Goal: Information Seeking & Learning: Check status

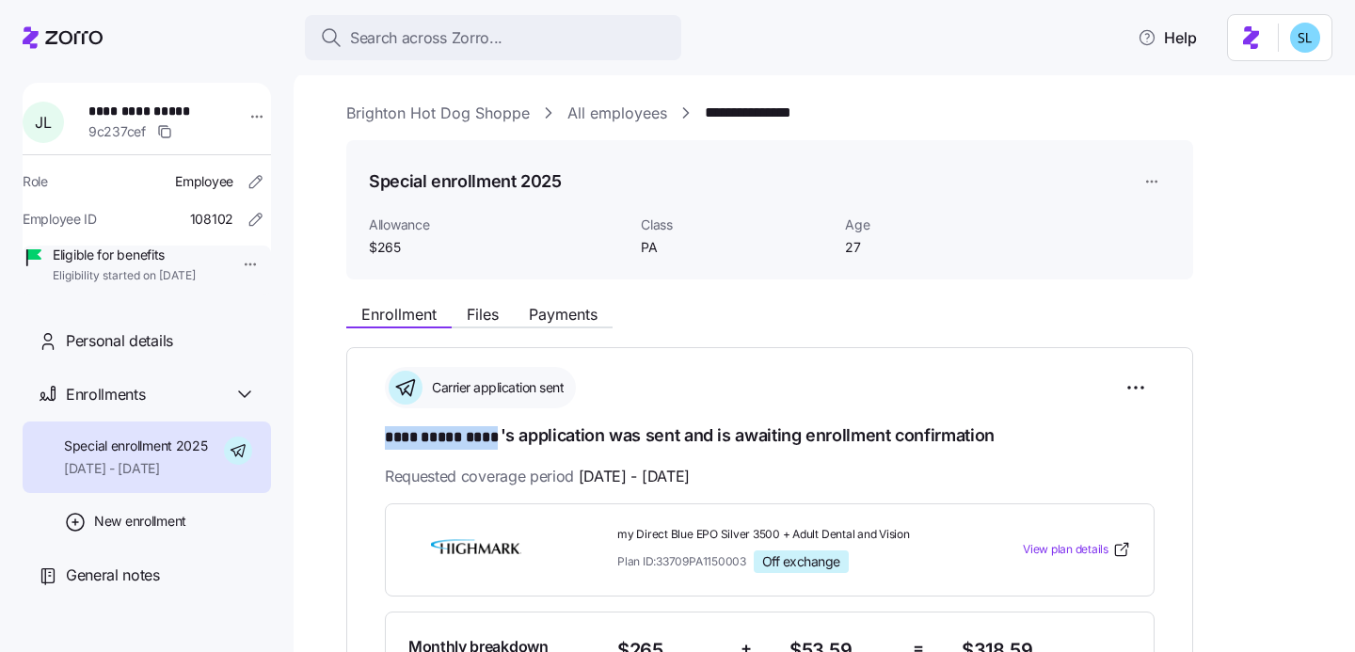
scroll to position [35, 0]
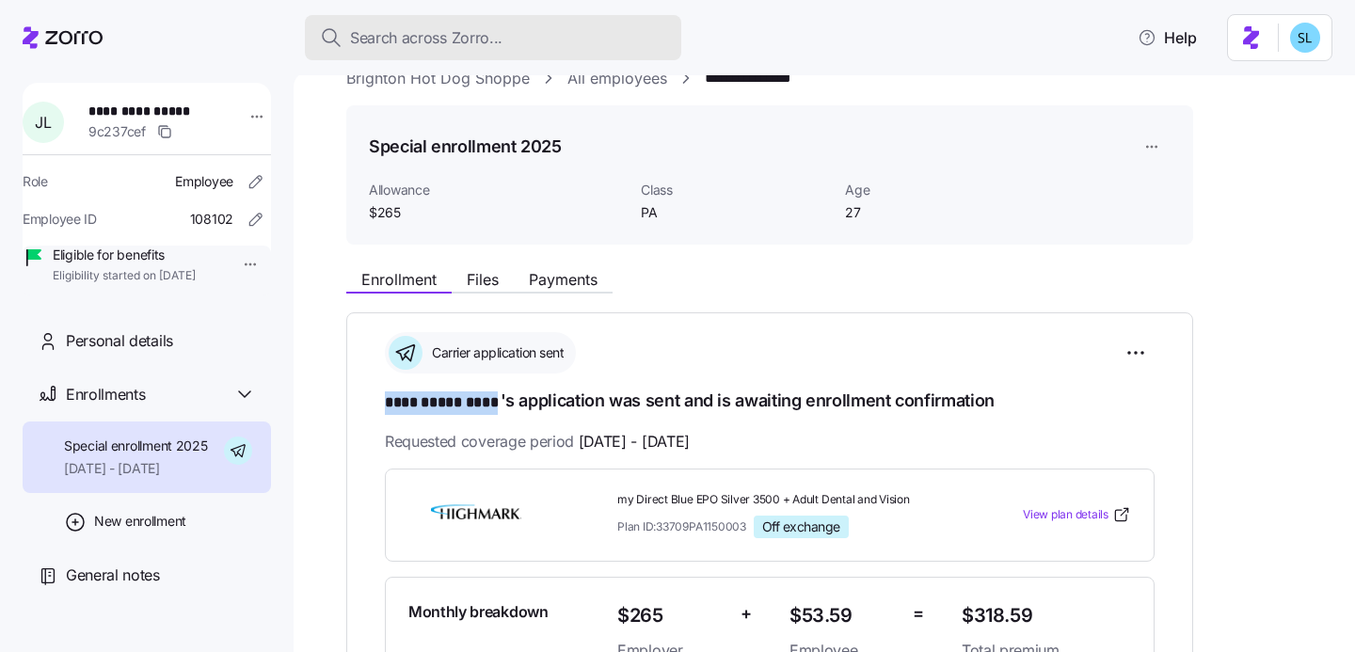
click at [553, 43] on div "Search across Zorro..." at bounding box center [493, 38] width 346 height 24
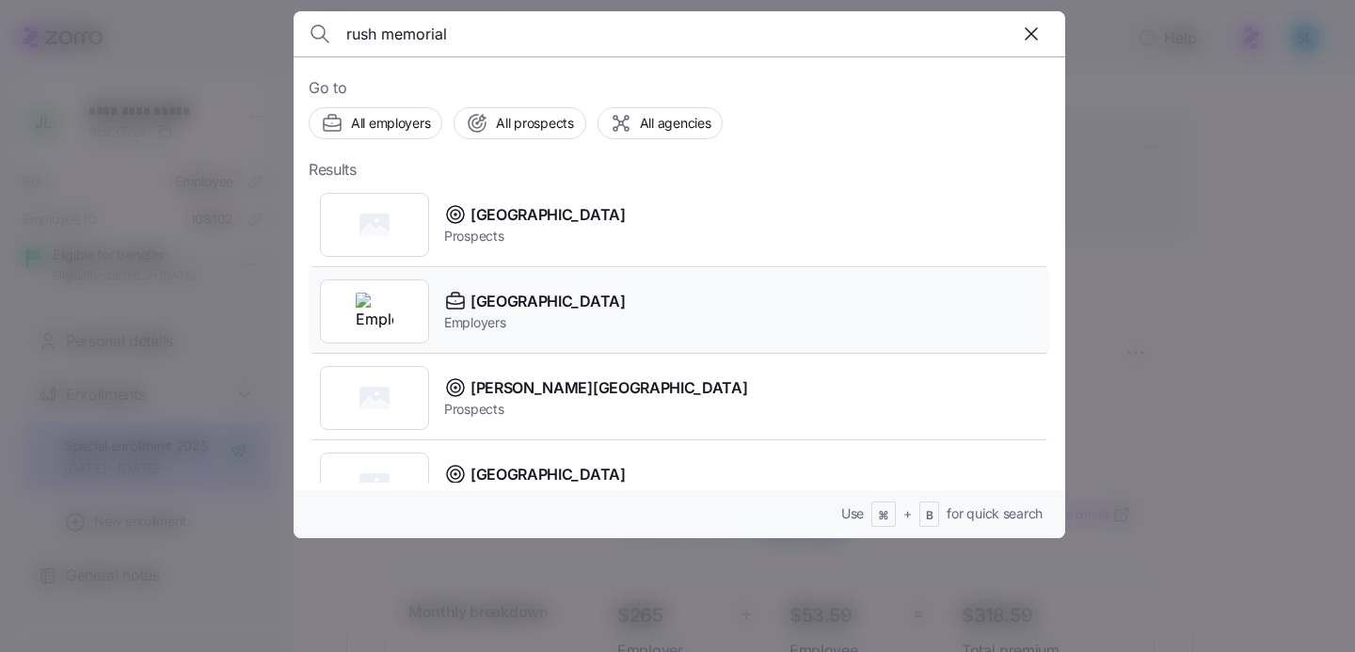
type input "rush memorial"
click at [697, 302] on div "[GEOGRAPHIC_DATA] Employers" at bounding box center [680, 311] width 742 height 87
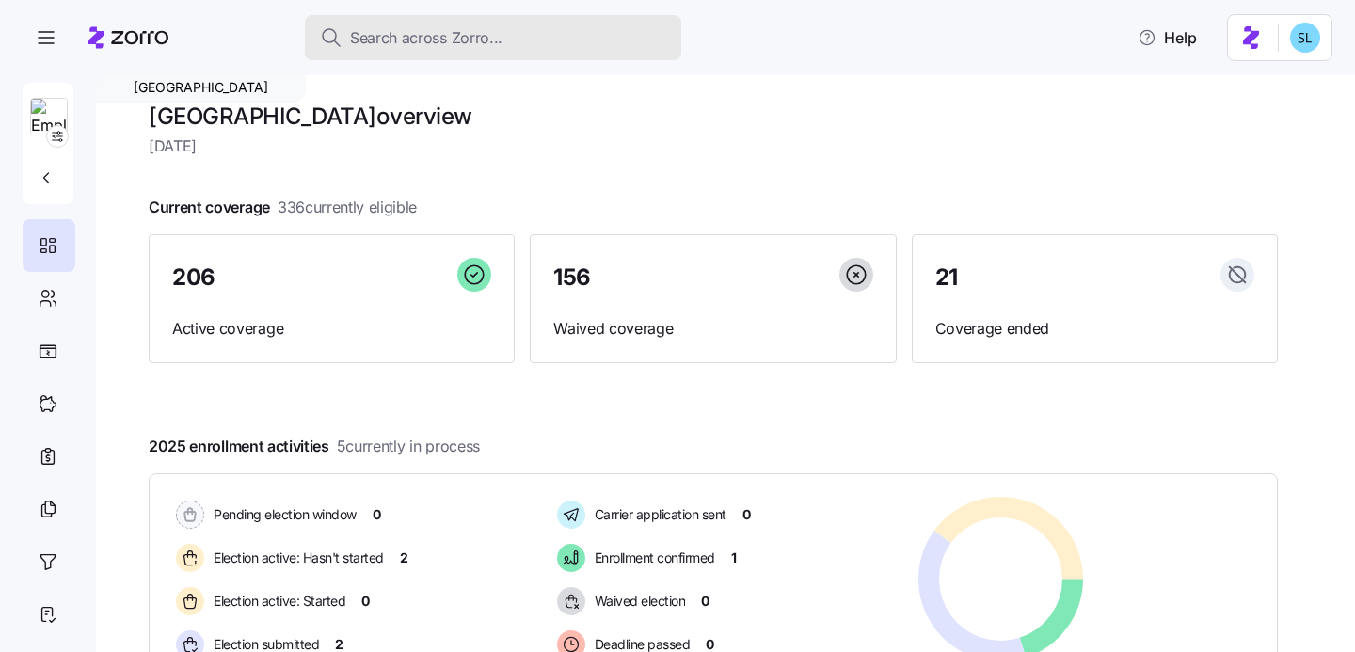
click at [494, 24] on button "Search across Zorro..." at bounding box center [493, 37] width 376 height 45
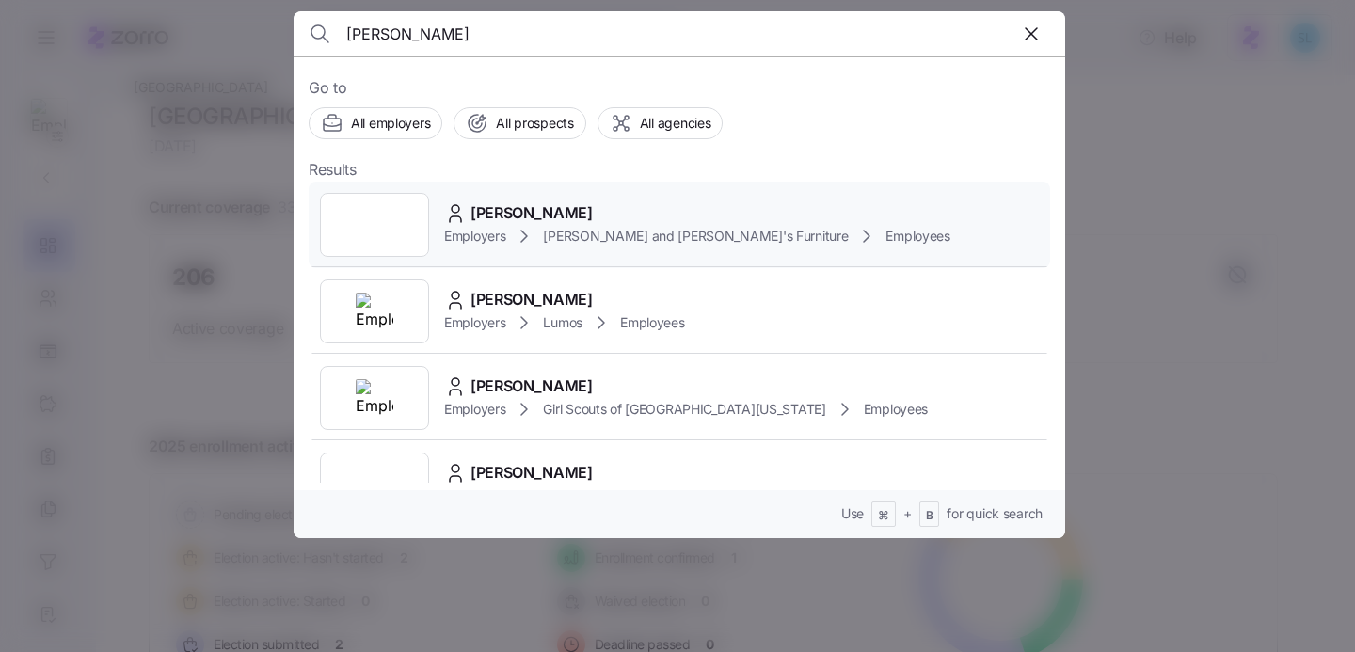
type input "[PERSON_NAME]"
click at [575, 214] on div "[PERSON_NAME]" at bounding box center [697, 213] width 506 height 24
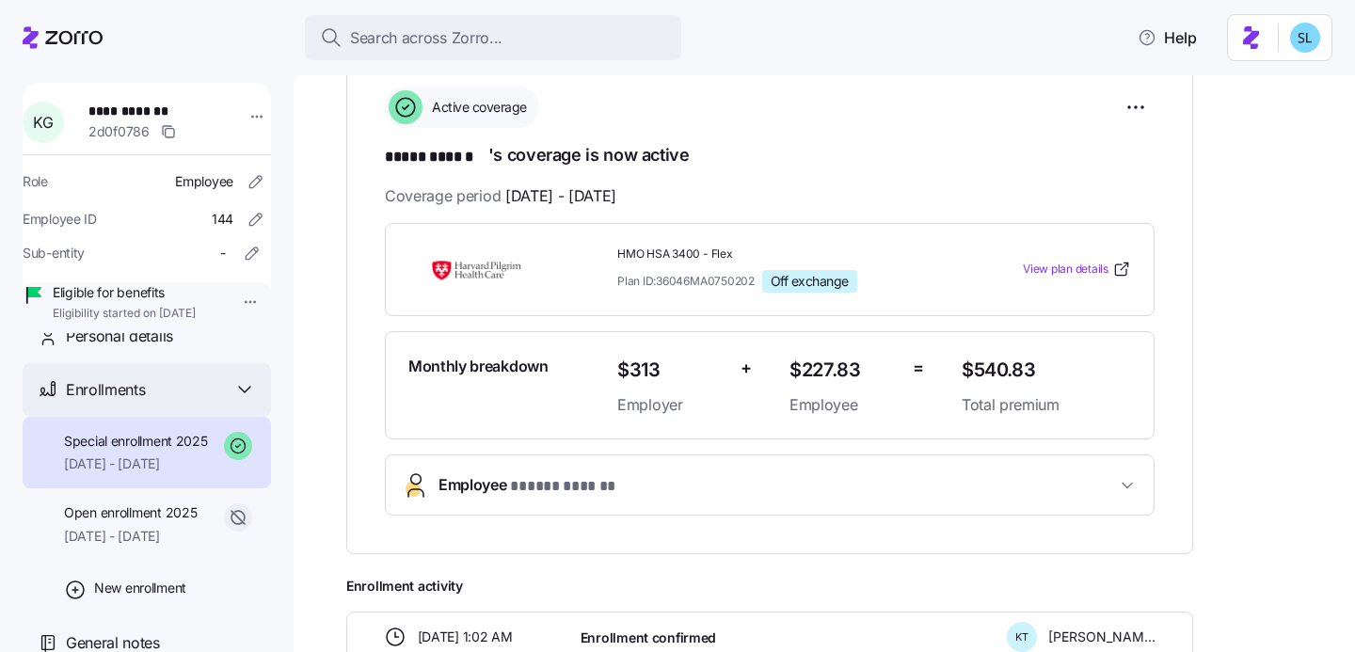
scroll to position [126, 0]
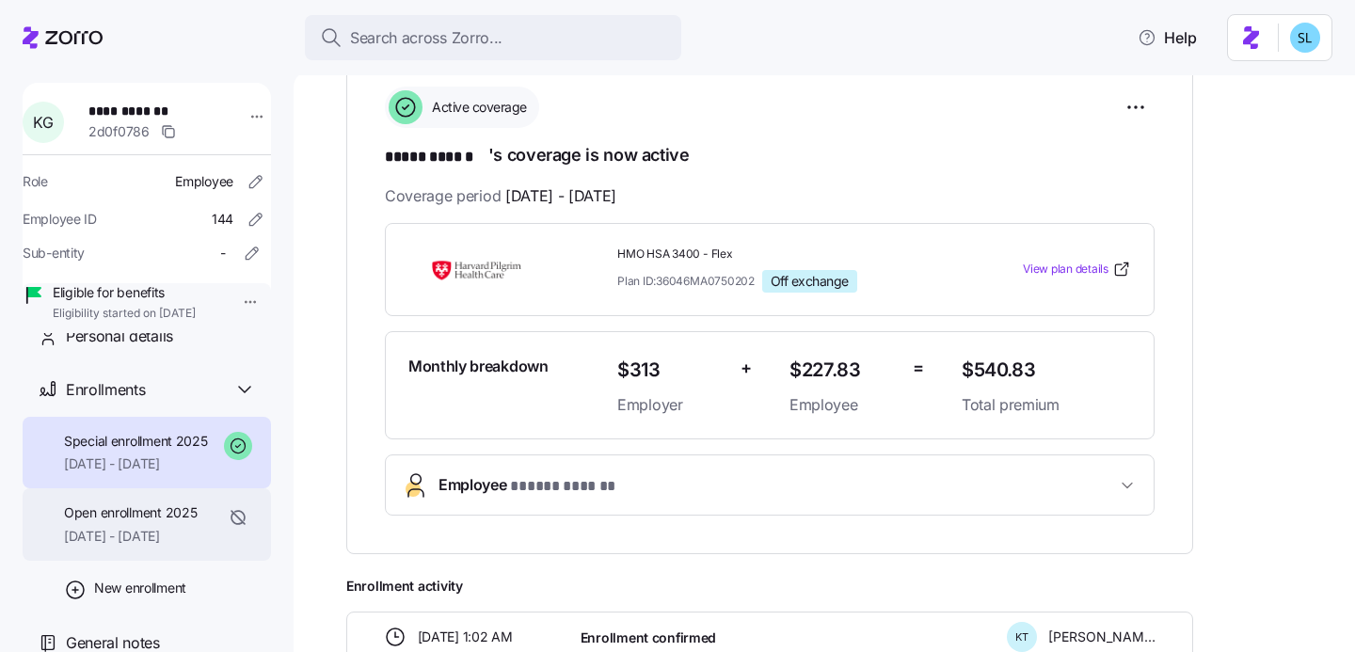
click at [184, 527] on span "[DATE] - [DATE]" at bounding box center [130, 536] width 133 height 19
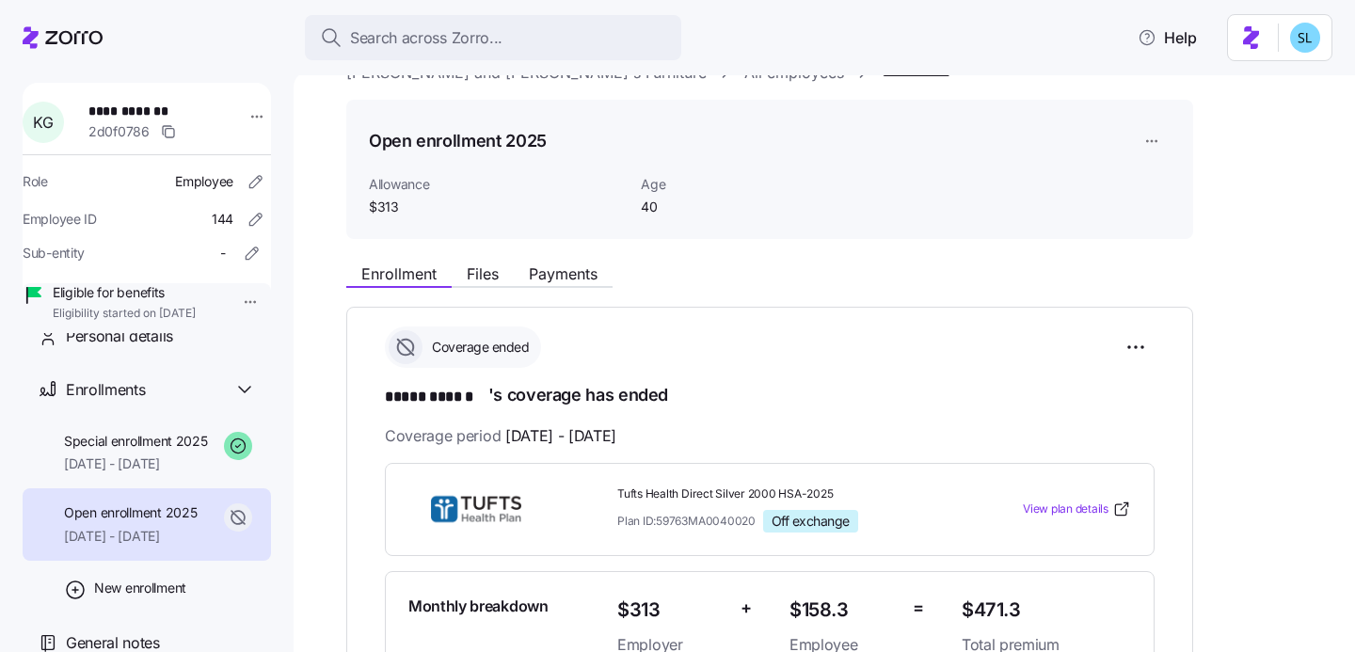
scroll to position [128, 0]
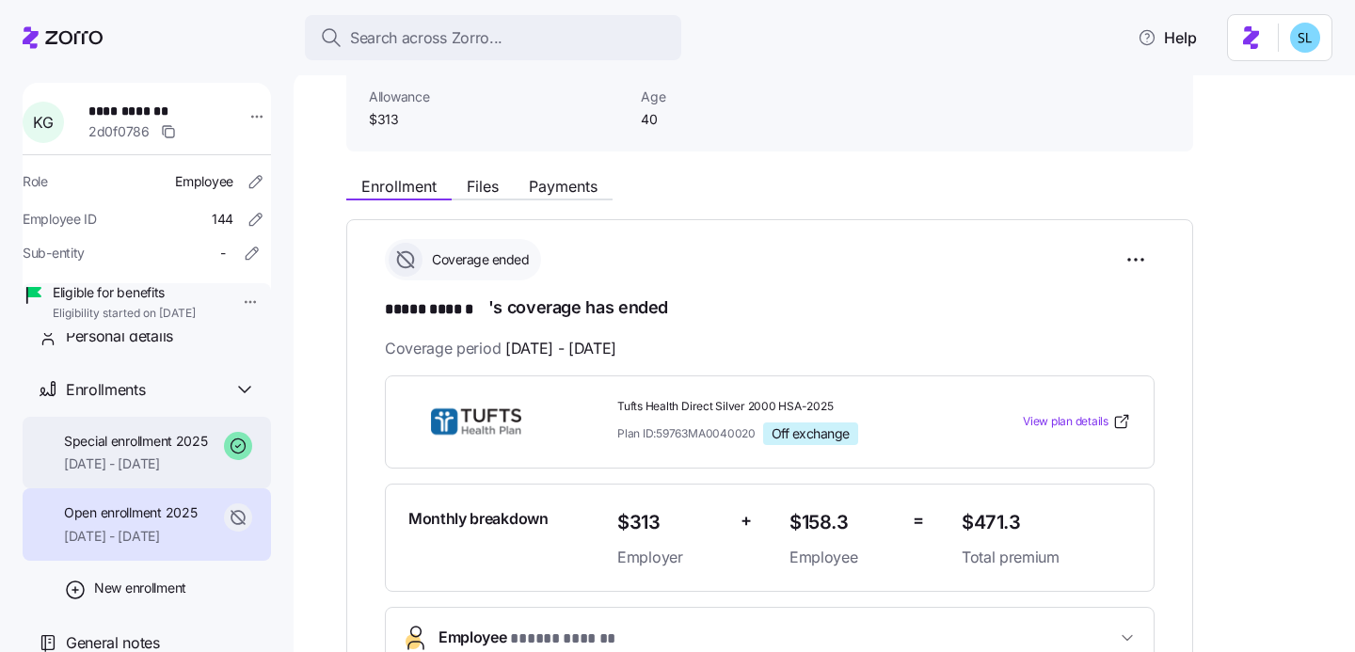
click at [193, 455] on span "[DATE] - [DATE]" at bounding box center [136, 464] width 144 height 19
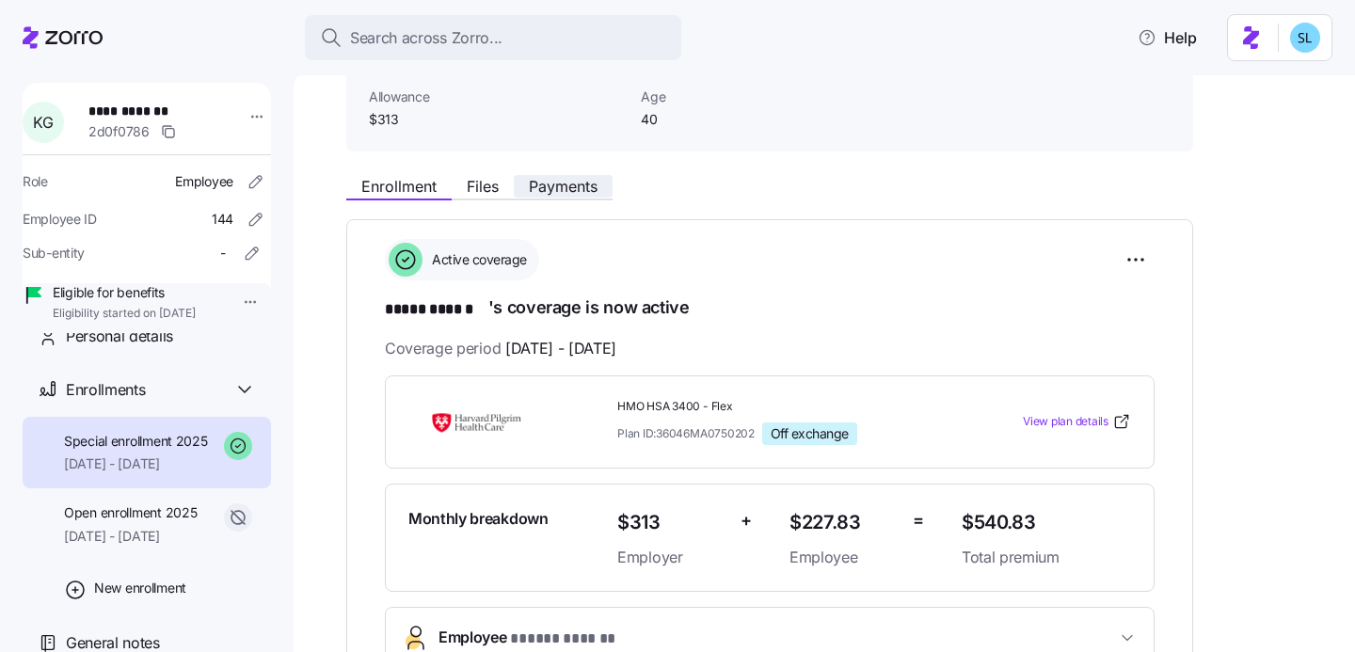
click at [538, 194] on span "Payments" at bounding box center [563, 186] width 69 height 15
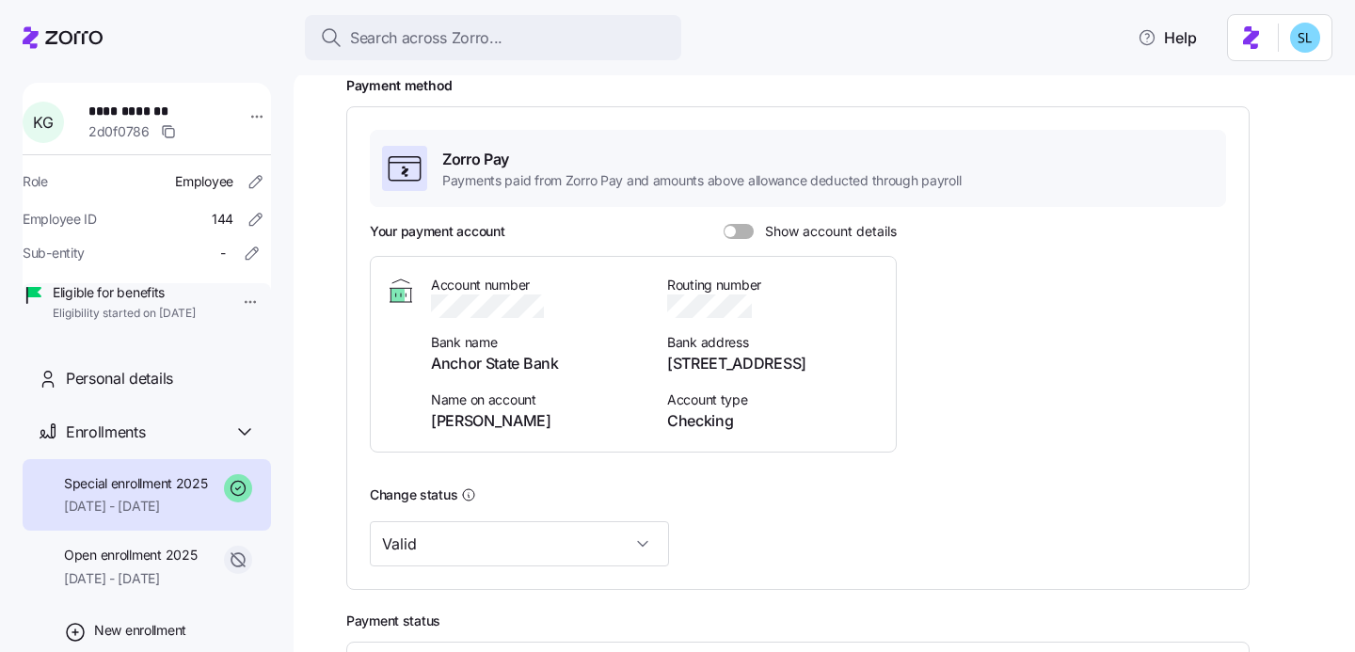
scroll to position [105, 0]
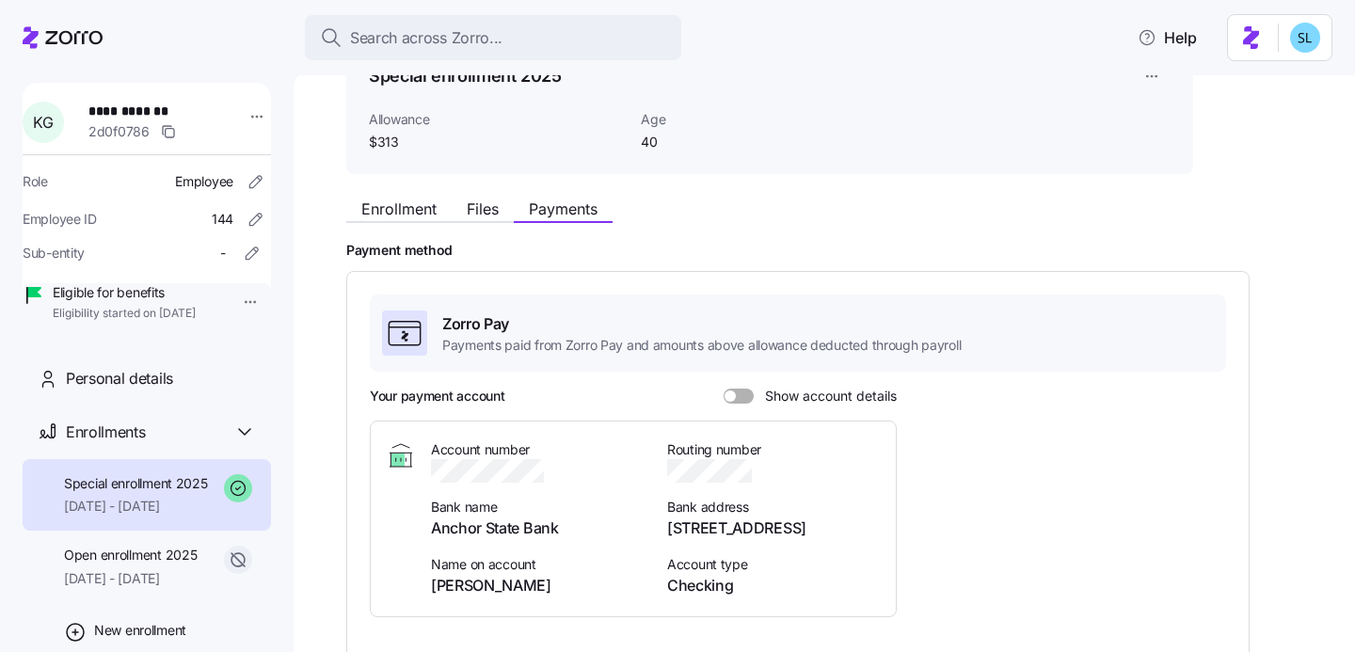
click at [782, 402] on span "Show account details" at bounding box center [825, 396] width 143 height 15
click at [724, 389] on input "Show account details" at bounding box center [724, 389] width 0 height 0
